Goal: Navigation & Orientation: Understand site structure

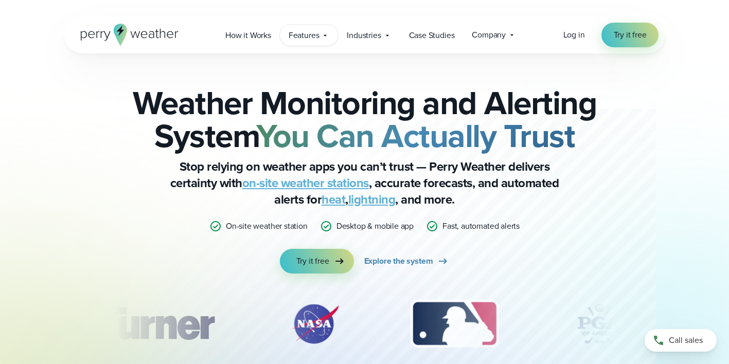
click at [315, 40] on span "Features" at bounding box center [304, 35] width 31 height 12
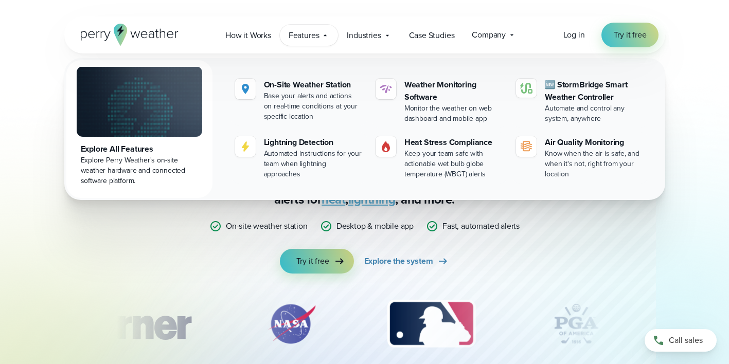
click at [315, 40] on span "Features" at bounding box center [304, 35] width 31 height 12
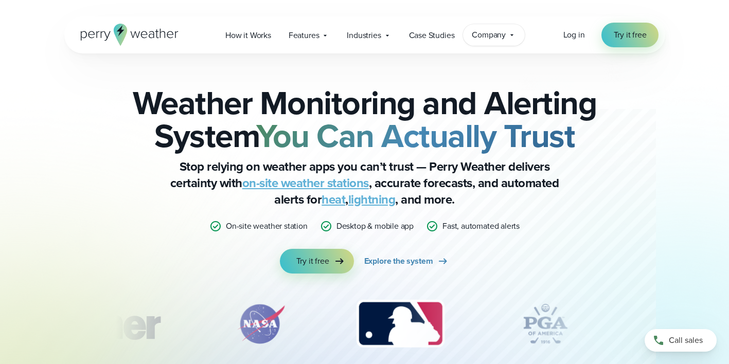
click at [501, 34] on span "Company" at bounding box center [489, 35] width 34 height 12
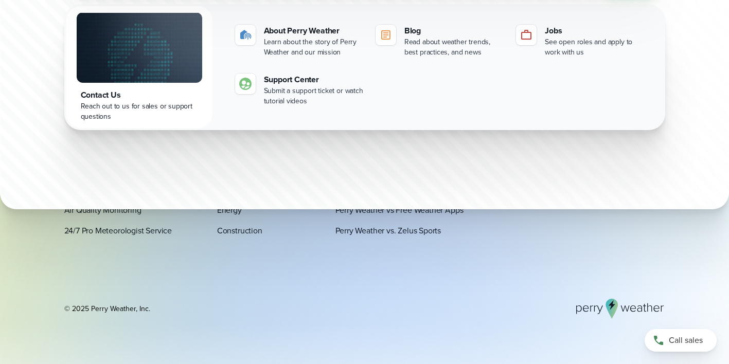
scroll to position [3510, 0]
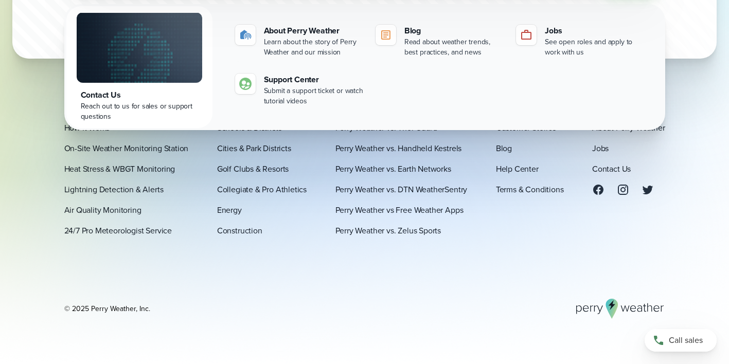
click at [213, 274] on div "Platform How It Works On-Site Weather Monitoring Station Heat Stress & WBGT Mon…" at bounding box center [364, 211] width 601 height 216
